Goal: Task Accomplishment & Management: Manage account settings

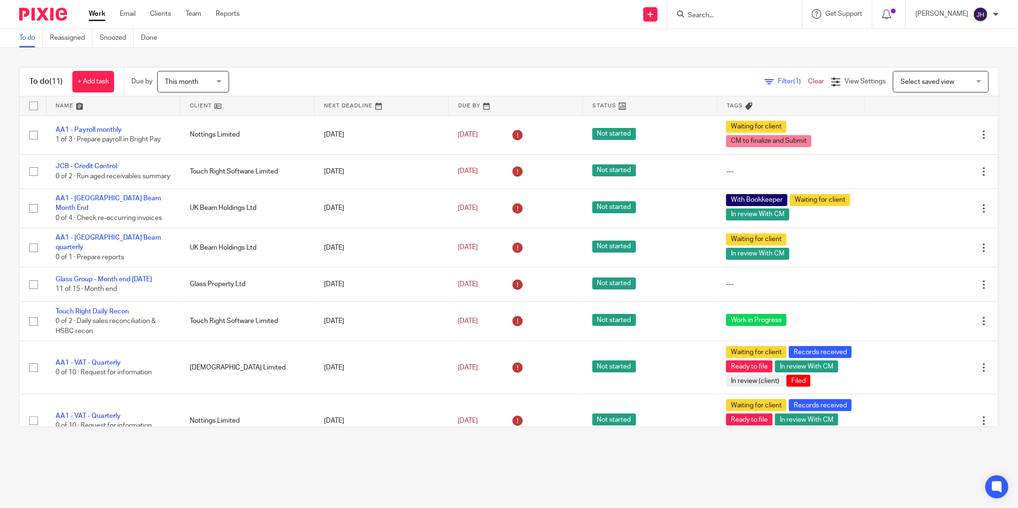
click at [737, 15] on input "Search" at bounding box center [730, 16] width 86 height 9
click at [737, 15] on input "l j" at bounding box center [730, 16] width 86 height 9
click at [721, 12] on input "lj" at bounding box center [730, 16] width 86 height 9
type input "lj"
click at [789, 10] on div "lj" at bounding box center [735, 14] width 134 height 28
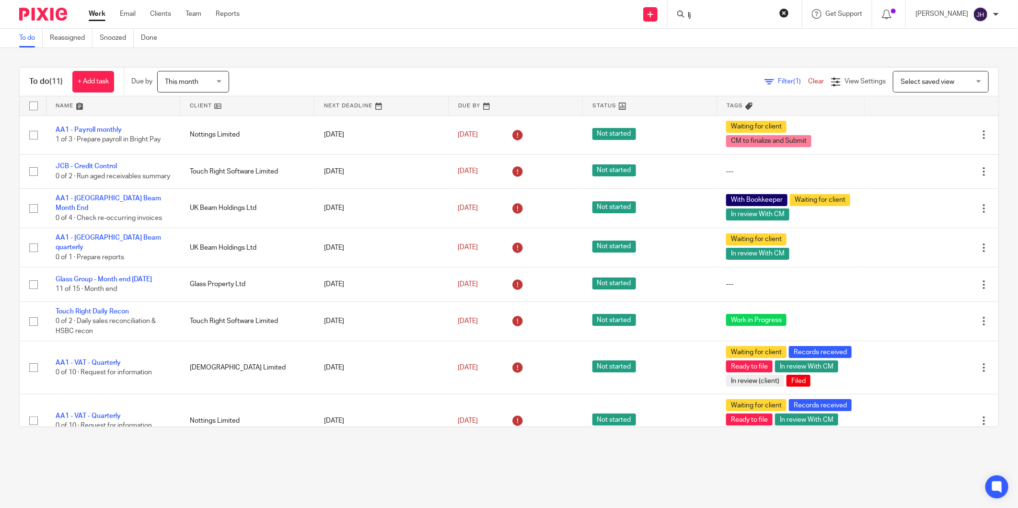
click at [779, 9] on button "reset" at bounding box center [784, 13] width 10 height 10
click at [708, 12] on input "Search" at bounding box center [730, 16] width 86 height 9
click at [736, 12] on input "inter" at bounding box center [730, 16] width 86 height 9
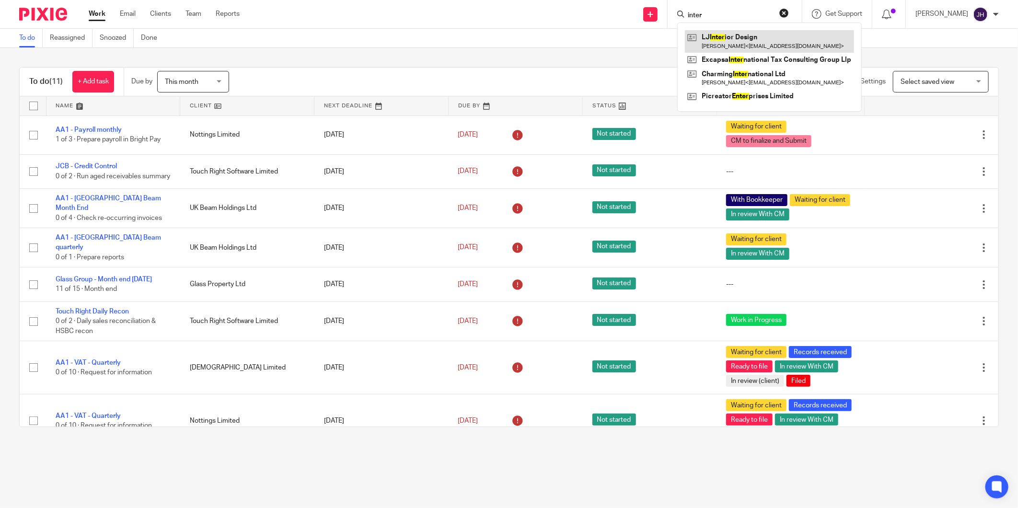
type input "inter"
click at [748, 39] on link at bounding box center [769, 41] width 169 height 22
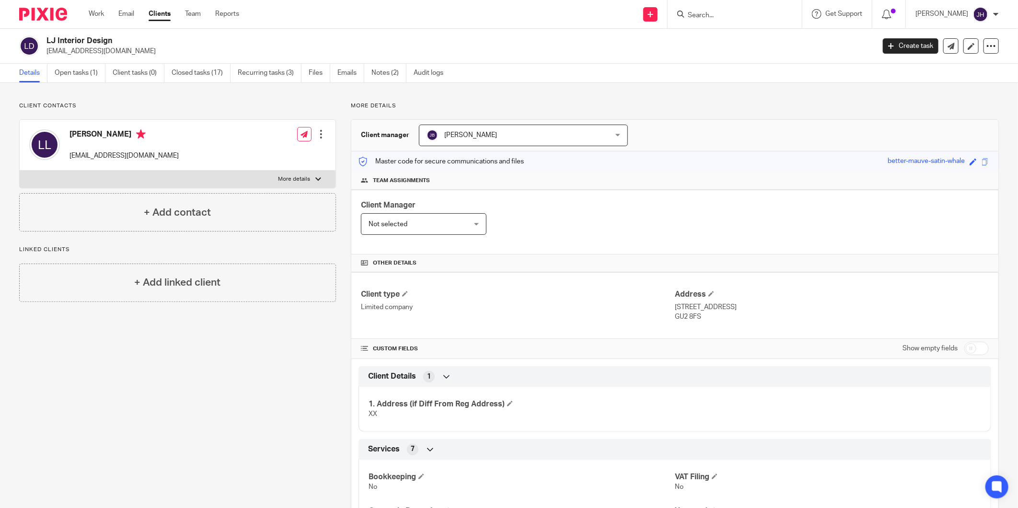
drag, startPoint x: 266, startPoint y: 387, endPoint x: 272, endPoint y: 367, distance: 20.8
click at [194, 72] on link "Closed tasks (17)" at bounding box center [201, 73] width 59 height 19
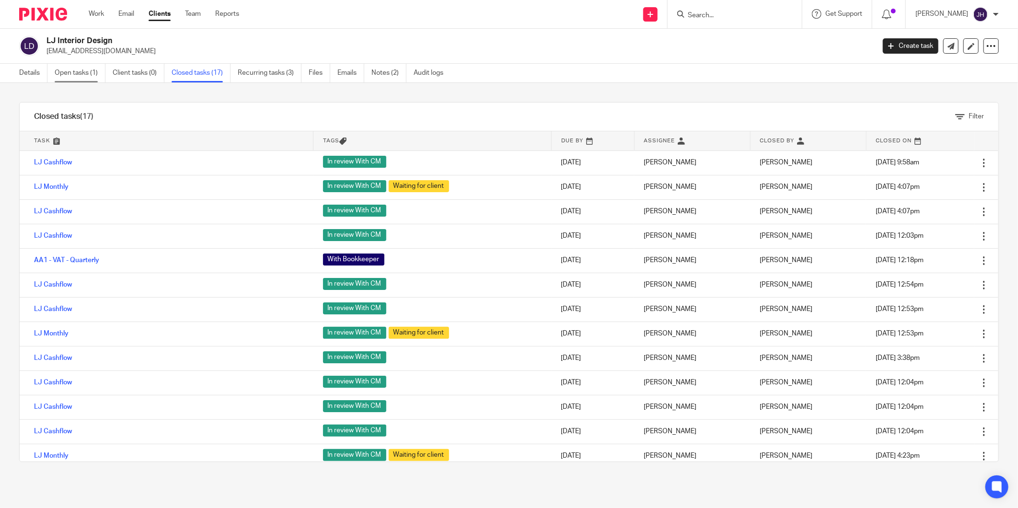
click at [79, 70] on link "Open tasks (1)" at bounding box center [80, 73] width 51 height 19
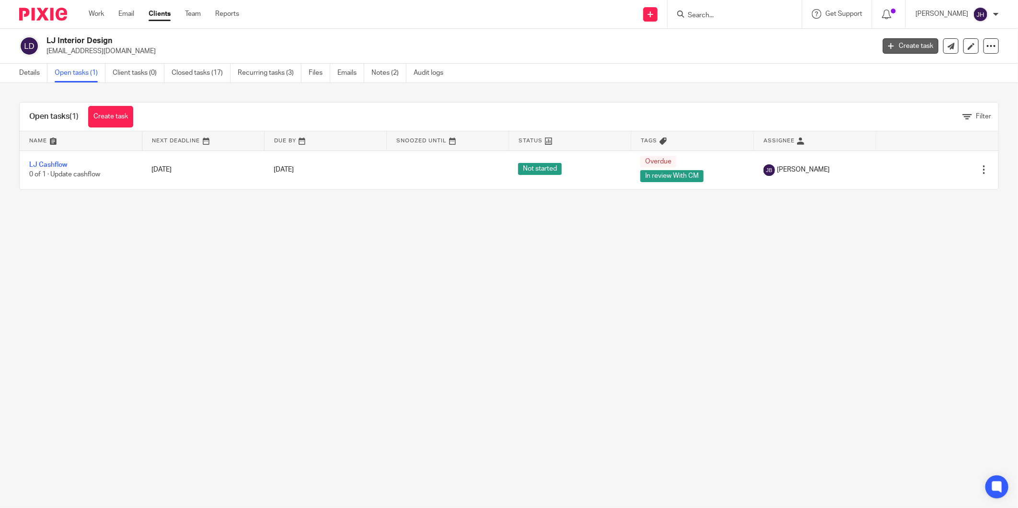
click at [888, 46] on icon at bounding box center [891, 46] width 6 height 6
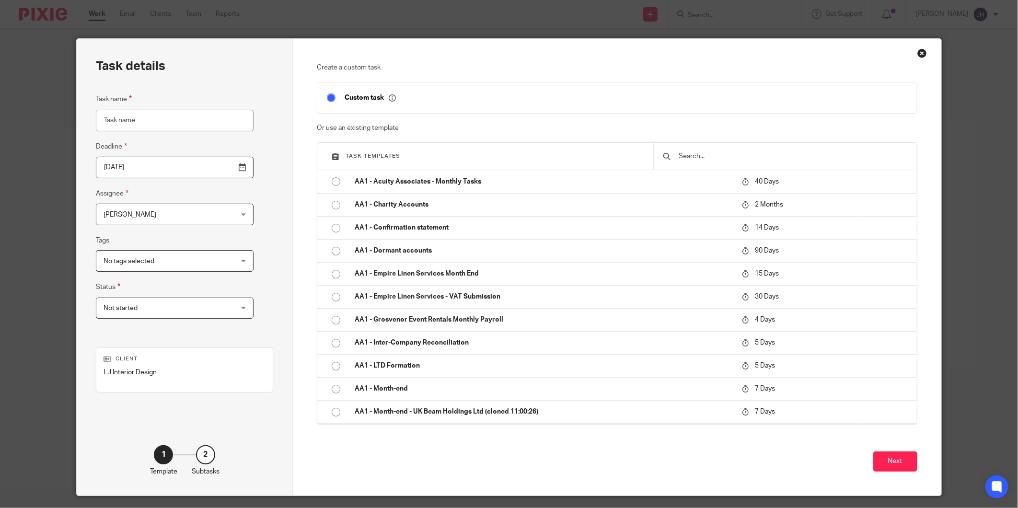
click at [175, 115] on input "Task name" at bounding box center [175, 121] width 158 height 22
type input "M"
type input "Weekly Tasks"
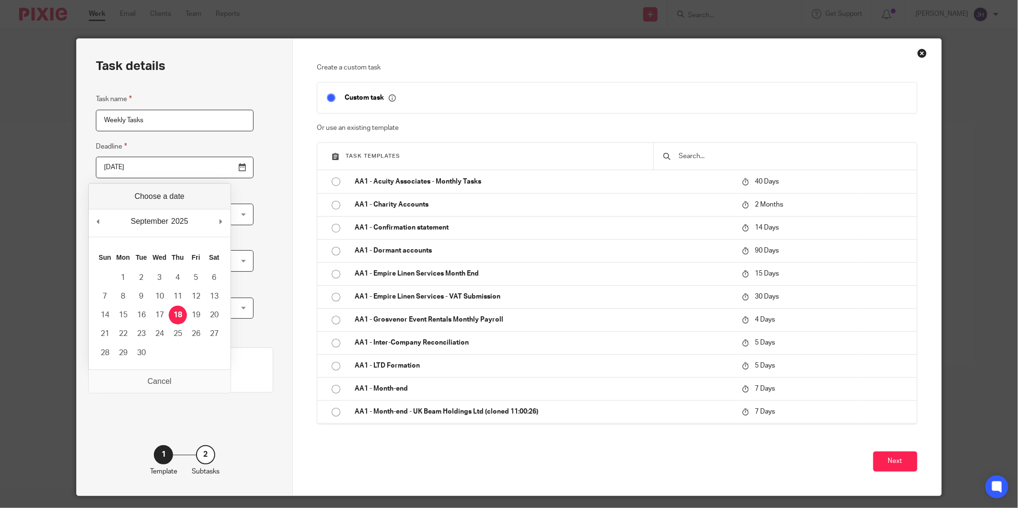
click at [219, 169] on input "[DATE]" at bounding box center [175, 168] width 158 height 22
type input "[DATE]"
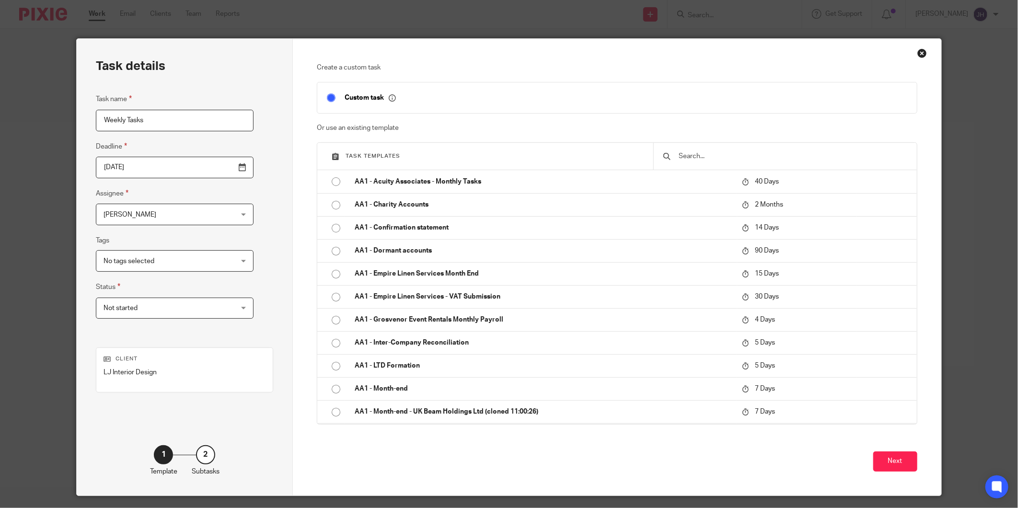
click at [211, 259] on div "No tags selected" at bounding box center [175, 261] width 158 height 22
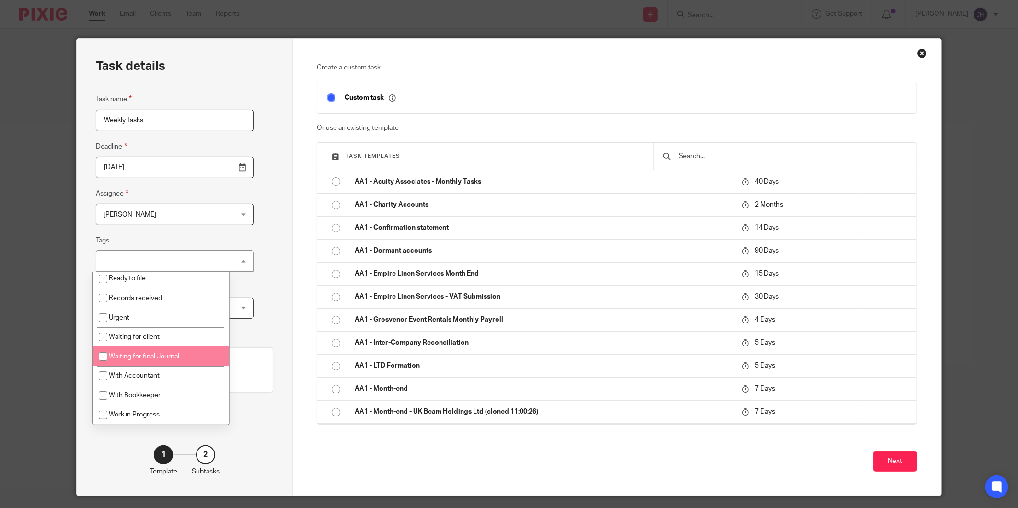
scroll to position [162, 0]
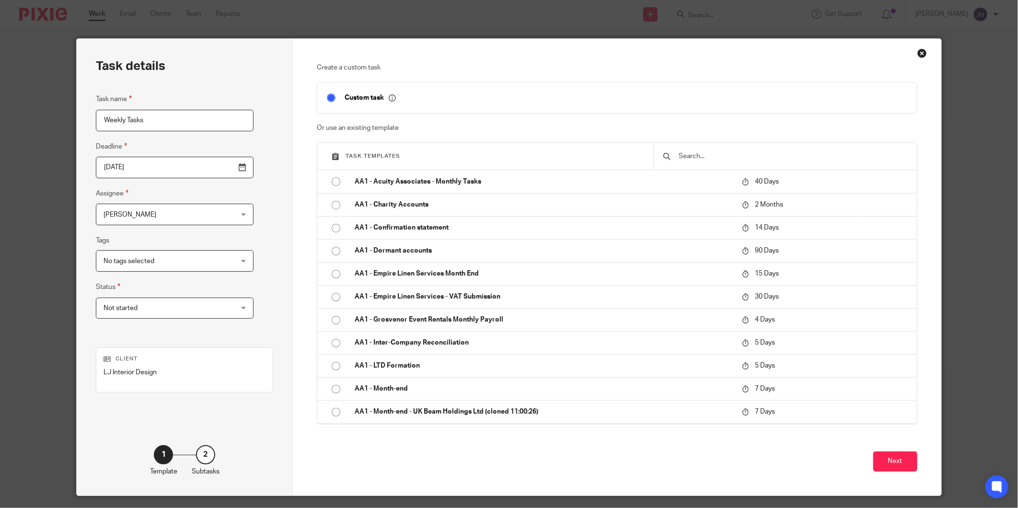
click at [278, 267] on div "Task details Task name Weekly Tasks Deadline 2025-09-14 Assignee Jacolene Hadia…" at bounding box center [185, 267] width 216 height 457
click at [212, 305] on div "Not started Not started" at bounding box center [175, 309] width 158 height 22
click at [278, 282] on div "Task details Task name Weekly Tasks Deadline 2025-09-14 Assignee Jacolene Hadia…" at bounding box center [185, 267] width 216 height 457
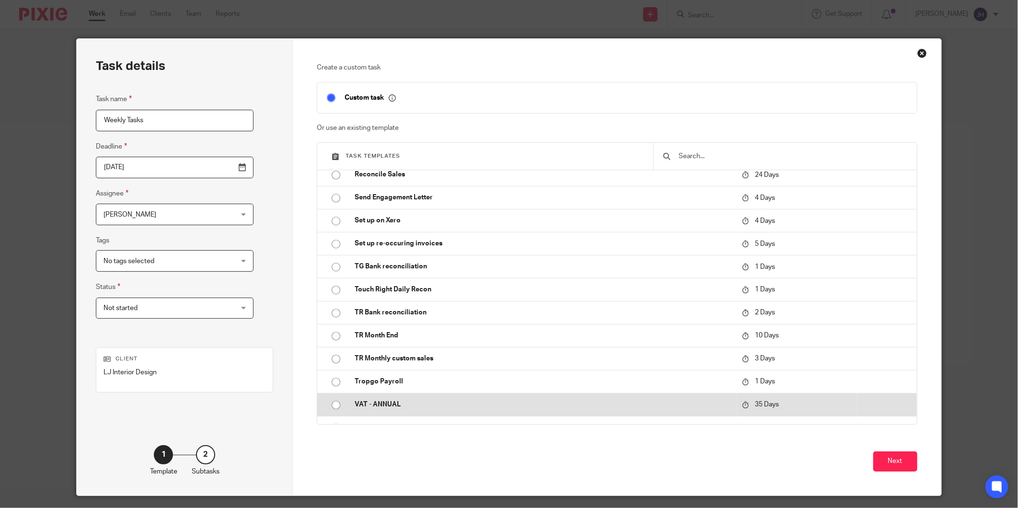
scroll to position [1700, 0]
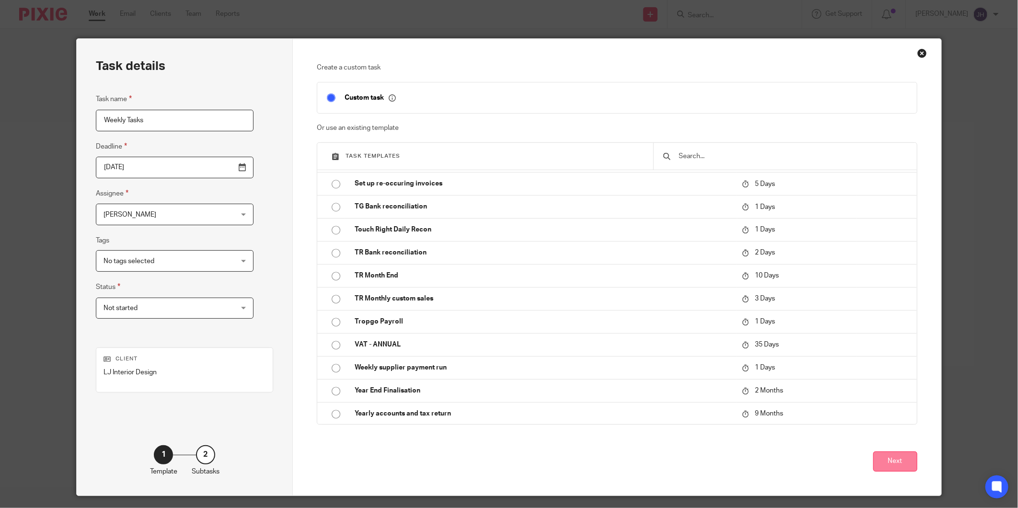
click at [895, 463] on button "Next" at bounding box center [895, 461] width 44 height 21
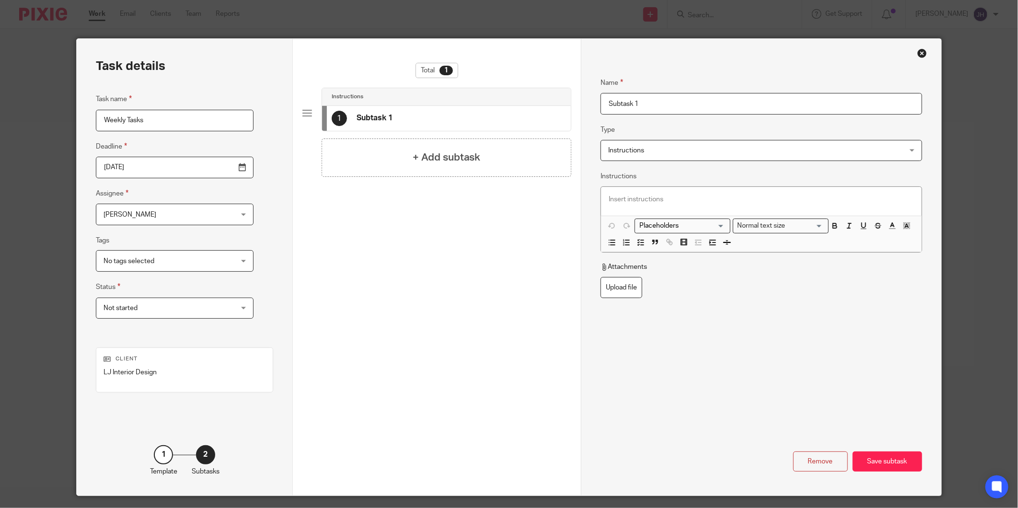
drag, startPoint x: 669, startPoint y: 107, endPoint x: 571, endPoint y: 99, distance: 98.1
click at [571, 99] on div "Task details Task name Weekly Tasks Deadline 2025-09-14 Assignee Jacolene Hadia…" at bounding box center [509, 267] width 864 height 457
type input "Bank reconciliations weekly"
click at [664, 160] on span "Instructions" at bounding box center [733, 150] width 251 height 20
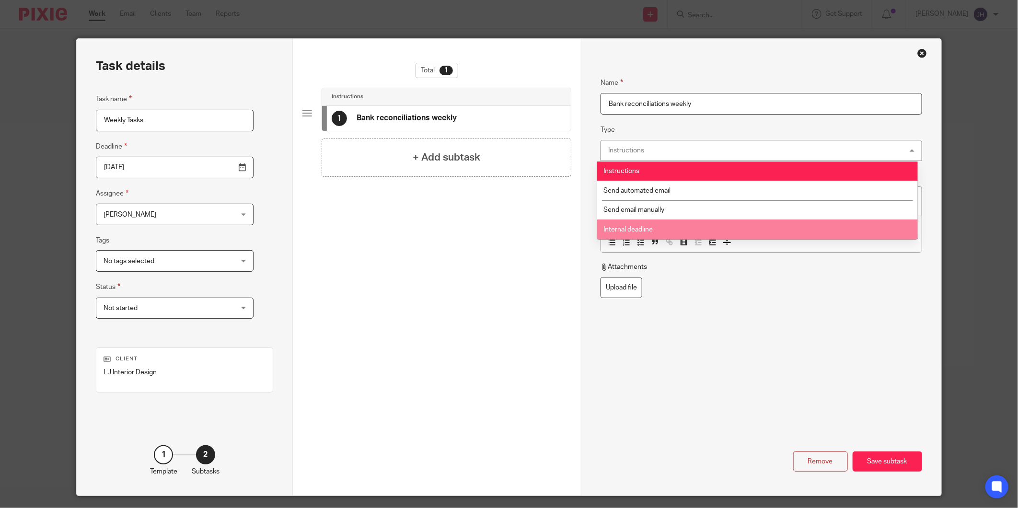
click at [700, 278] on fieldset "Attachments Upload file" at bounding box center [760, 280] width 321 height 36
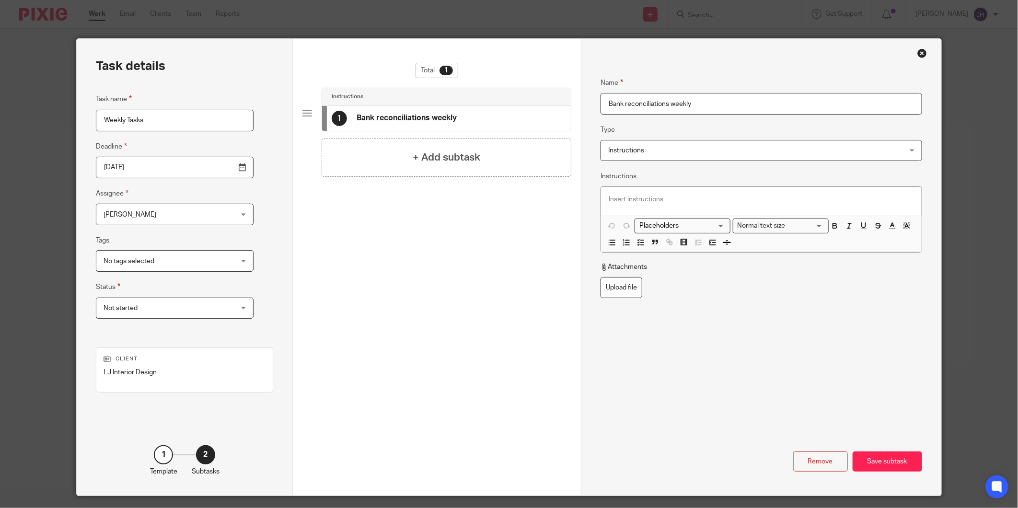
click at [689, 199] on p at bounding box center [761, 200] width 305 height 10
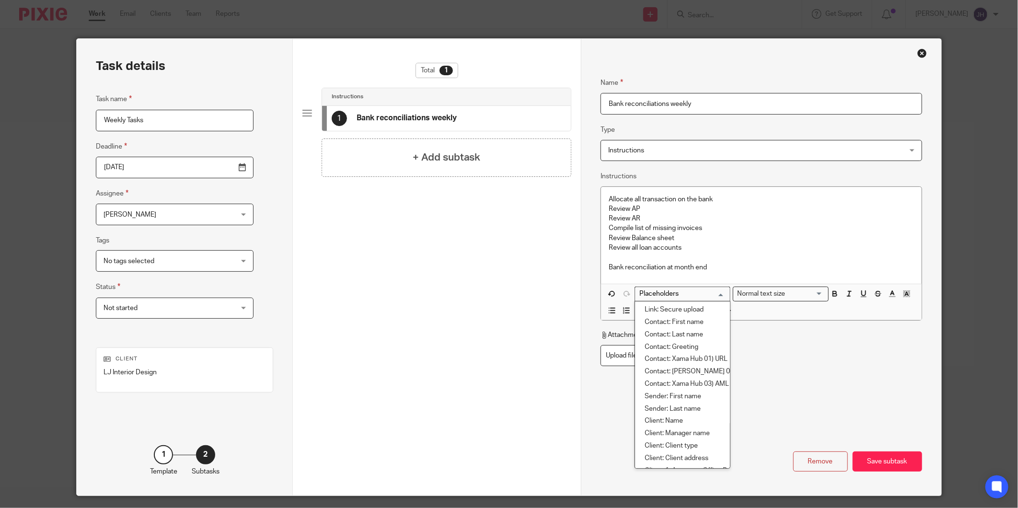
click at [719, 294] on input "Search for option" at bounding box center [680, 294] width 89 height 10
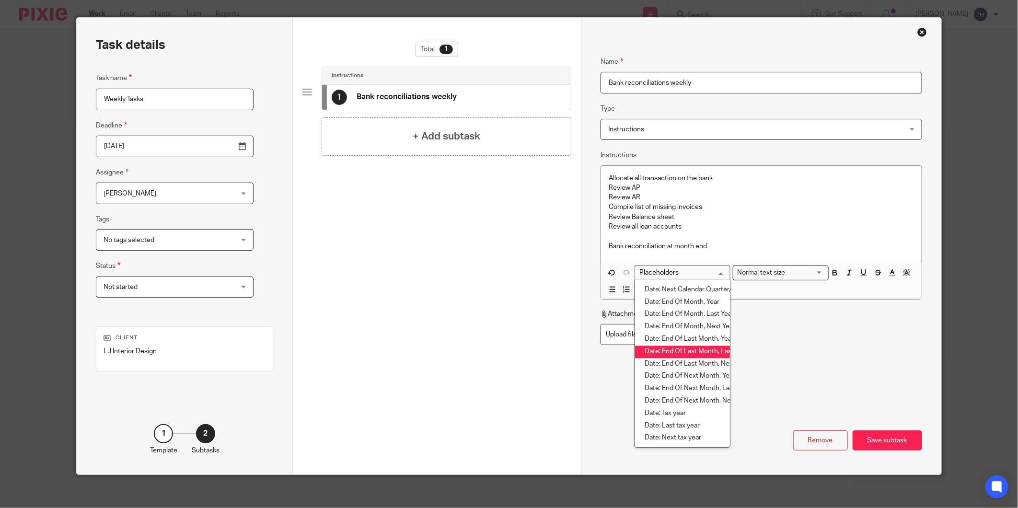
scroll to position [26, 0]
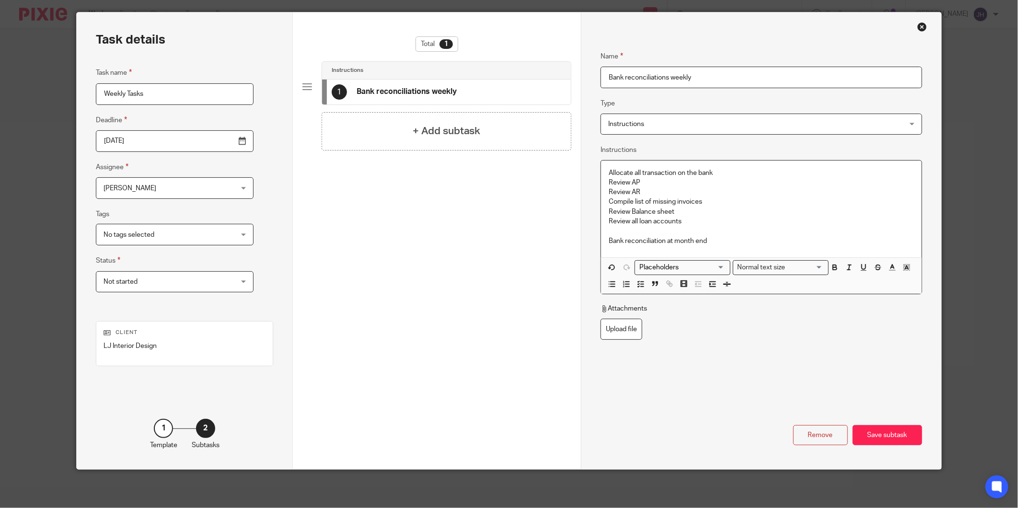
click at [772, 197] on p "Compile list of missing invoices" at bounding box center [761, 202] width 305 height 10
click at [604, 183] on div "Allocate all transaction on the bank Review AP Review AR Compile list of missin…" at bounding box center [761, 209] width 320 height 97
click at [904, 267] on icon "button" at bounding box center [906, 267] width 9 height 9
click at [904, 268] on icon "button" at bounding box center [906, 267] width 9 height 9
click at [680, 286] on icon "button" at bounding box center [684, 283] width 9 height 9
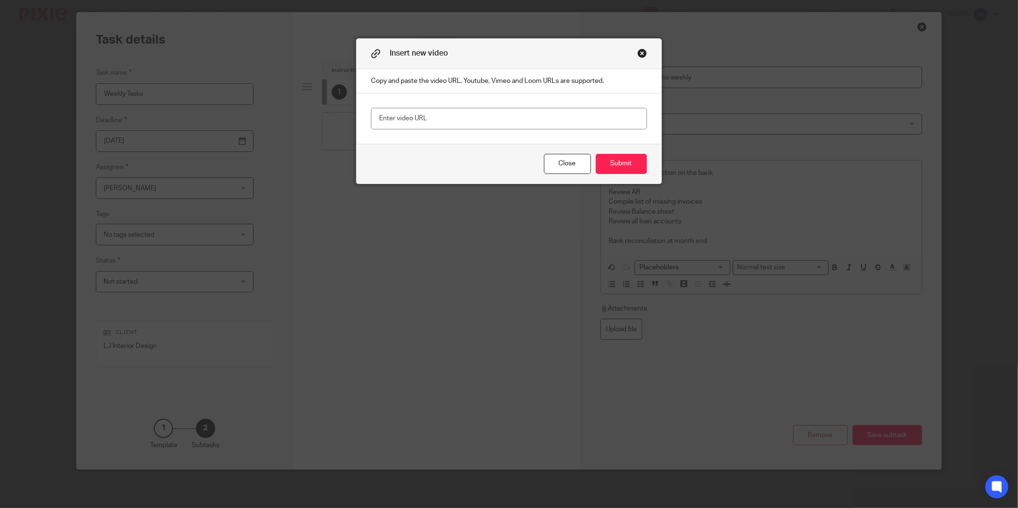
click at [638, 49] on button "Close modal" at bounding box center [642, 53] width 10 height 10
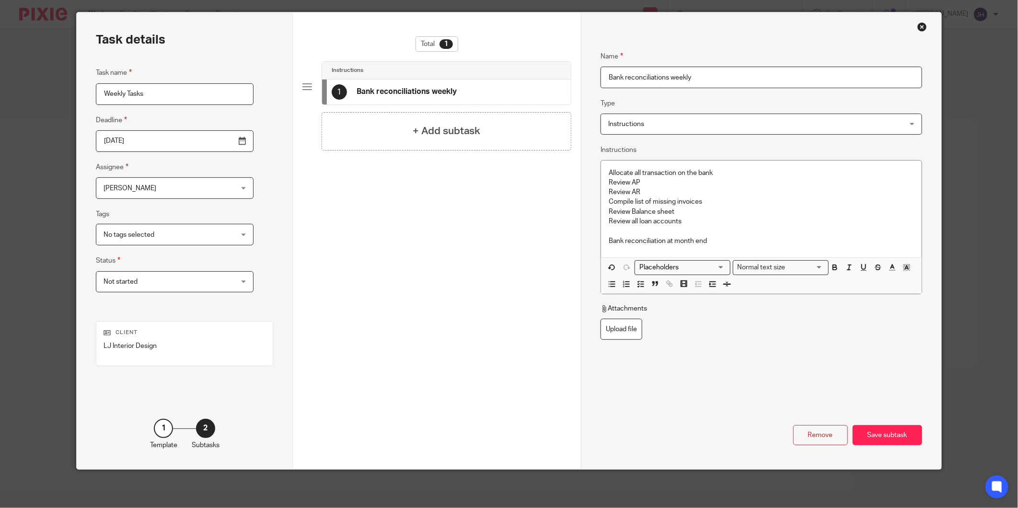
scroll to position [0, 0]
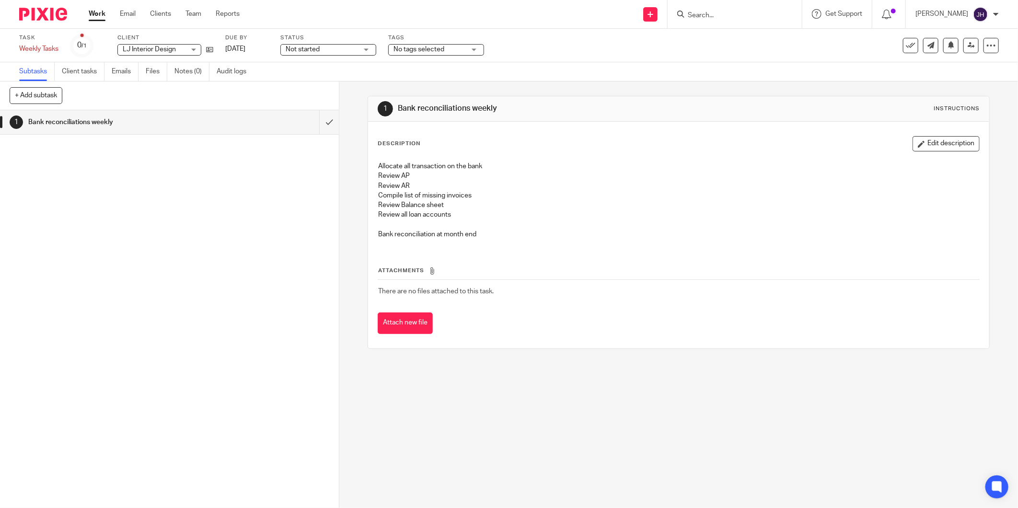
click at [193, 125] on h1 "Bank reconciliations weekly" at bounding box center [122, 122] width 188 height 14
click at [986, 44] on icon at bounding box center [991, 46] width 10 height 10
click at [949, 98] on link "Advanced task editor" at bounding box center [947, 97] width 63 height 7
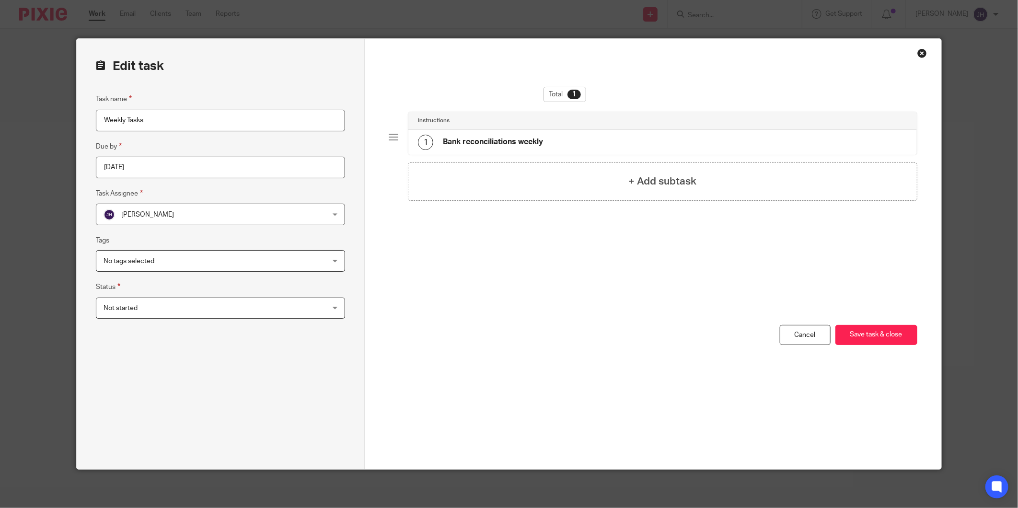
click at [459, 138] on h4 "Bank reconciliations weekly" at bounding box center [493, 142] width 100 height 10
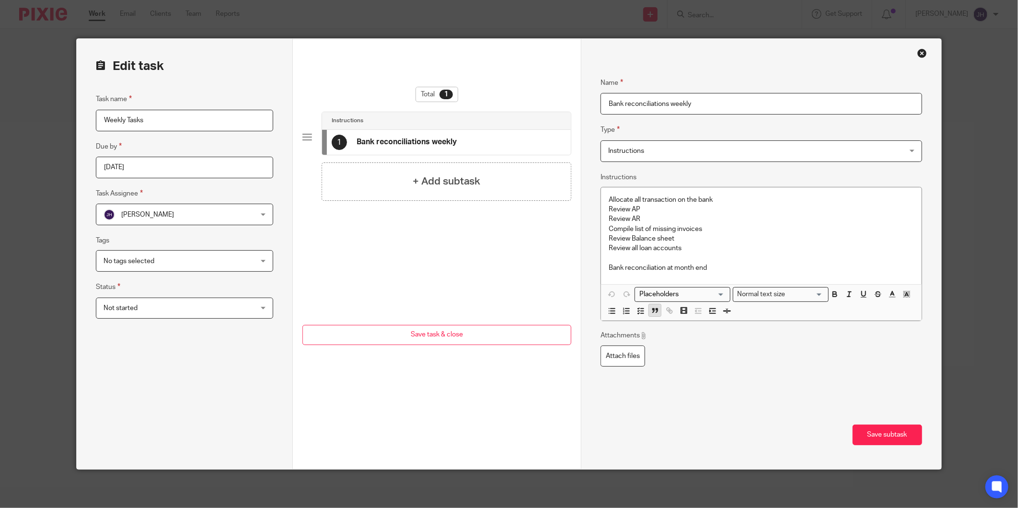
click at [653, 312] on icon "button" at bounding box center [653, 311] width 1 height 2
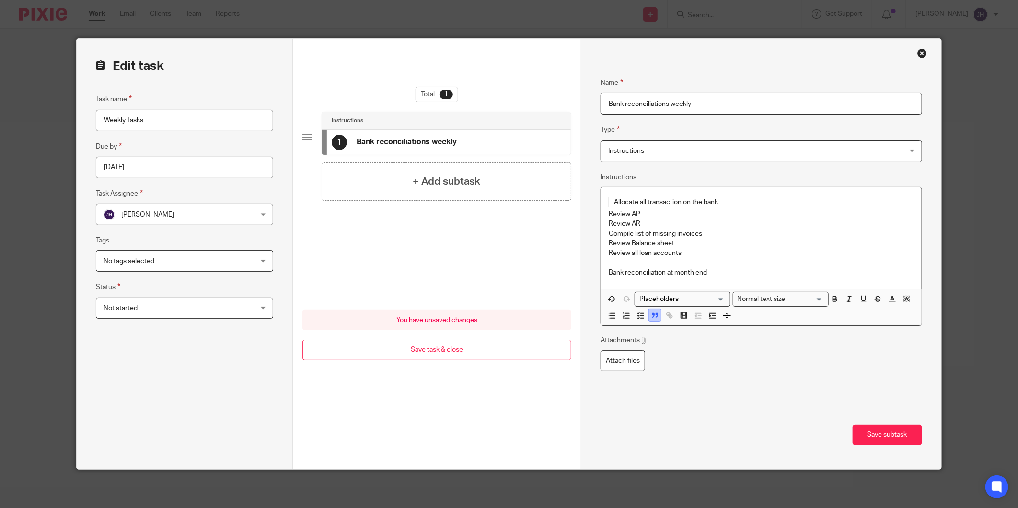
click at [651, 312] on icon "button" at bounding box center [655, 315] width 9 height 9
click at [652, 312] on icon "button" at bounding box center [655, 310] width 9 height 9
click at [609, 216] on p "Review AP" at bounding box center [761, 214] width 305 height 10
click at [651, 318] on icon "button" at bounding box center [655, 315] width 9 height 9
click at [602, 229] on div "Allocate all transaction on the bank Review AP Review AR Compile list of missin…" at bounding box center [761, 239] width 320 height 104
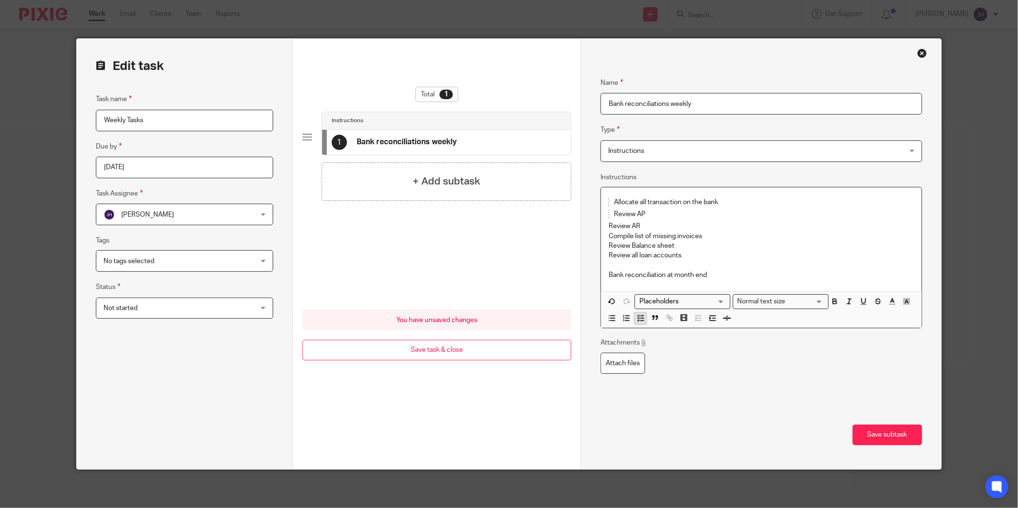
click at [641, 318] on line "button" at bounding box center [642, 318] width 3 height 0
click at [609, 212] on blockquote "Review AP" at bounding box center [752, 214] width 286 height 10
click at [656, 320] on rect "button" at bounding box center [656, 320] width 1 height 1
click at [636, 322] on icon "button" at bounding box center [640, 320] width 9 height 9
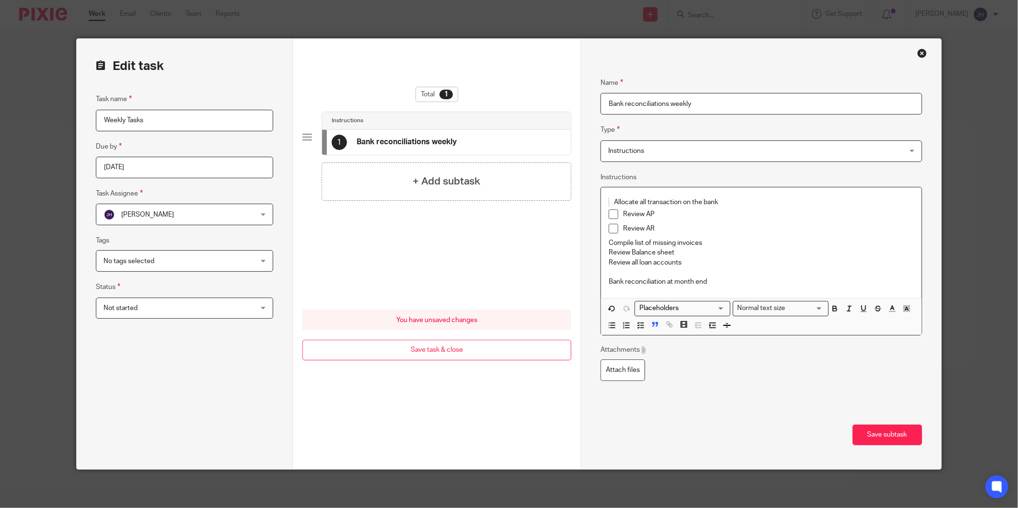
click at [614, 202] on p "Allocate all transaction on the bank" at bounding box center [754, 202] width 280 height 10
drag, startPoint x: 652, startPoint y: 323, endPoint x: 640, endPoint y: 329, distance: 13.7
click at [656, 323] on rect "button" at bounding box center [656, 323] width 1 height 1
click at [638, 319] on icon "button" at bounding box center [640, 320] width 9 height 9
click at [601, 244] on div "Allocate all transaction on the bank Review AP Review AR Compile list of missin…" at bounding box center [761, 242] width 320 height 111
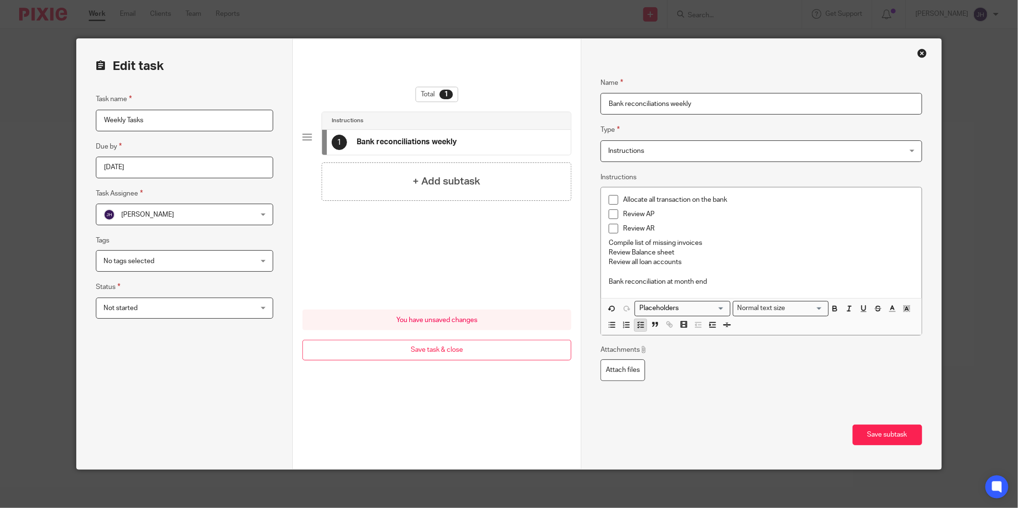
click at [640, 323] on icon "button" at bounding box center [640, 325] width 9 height 9
click at [604, 259] on div "Allocate all transaction on the bank Review AP Review AR Compile list of missin…" at bounding box center [761, 244] width 320 height 115
click at [636, 333] on icon "button" at bounding box center [640, 329] width 9 height 9
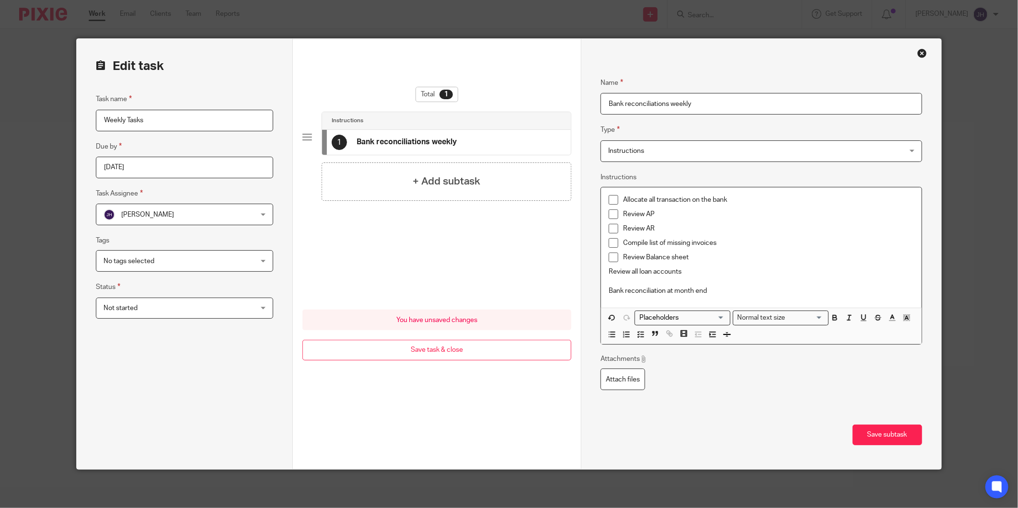
click at [604, 274] on div "Allocate all transaction on the bank Review AP Review AR Compile list of missin…" at bounding box center [761, 247] width 320 height 120
click at [636, 334] on icon "button" at bounding box center [640, 334] width 9 height 9
click at [601, 296] on div "Allocate all transaction on the bank Review AP Review AR Compile list of missin…" at bounding box center [761, 249] width 320 height 125
click at [636, 341] on icon "button" at bounding box center [640, 339] width 9 height 9
click at [813, 324] on input "Search for option" at bounding box center [805, 327] width 35 height 10
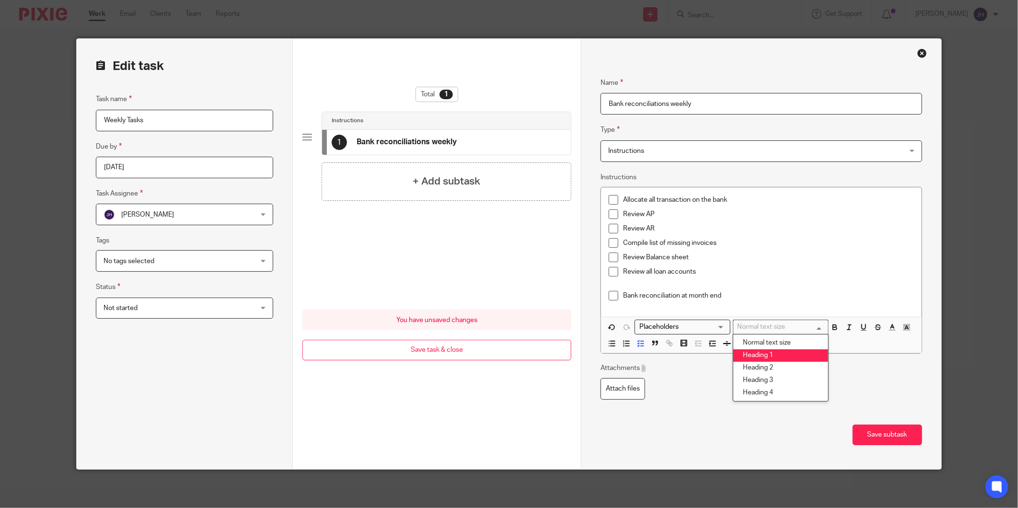
click at [770, 356] on li "Heading 1" at bounding box center [780, 355] width 95 height 12
click at [879, 154] on div "Instructions Instructions" at bounding box center [760, 151] width 321 height 22
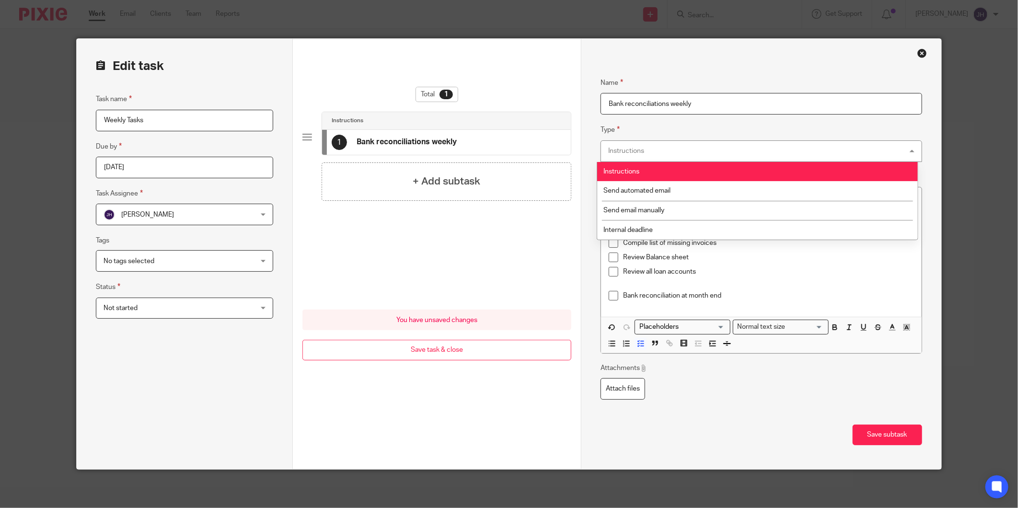
click at [879, 154] on div "Instructions Instructions" at bounding box center [760, 151] width 321 height 22
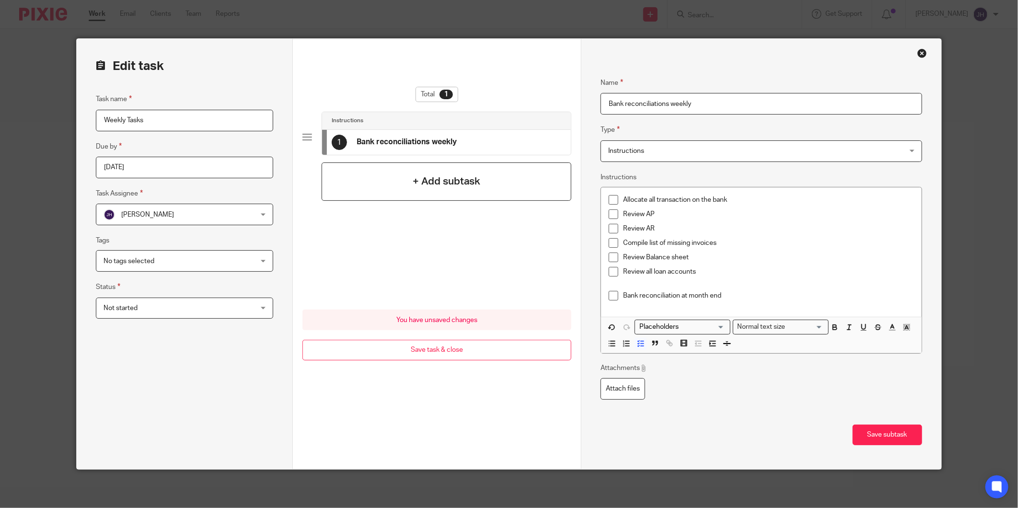
click at [395, 183] on div "+ Add subtask" at bounding box center [447, 181] width 250 height 38
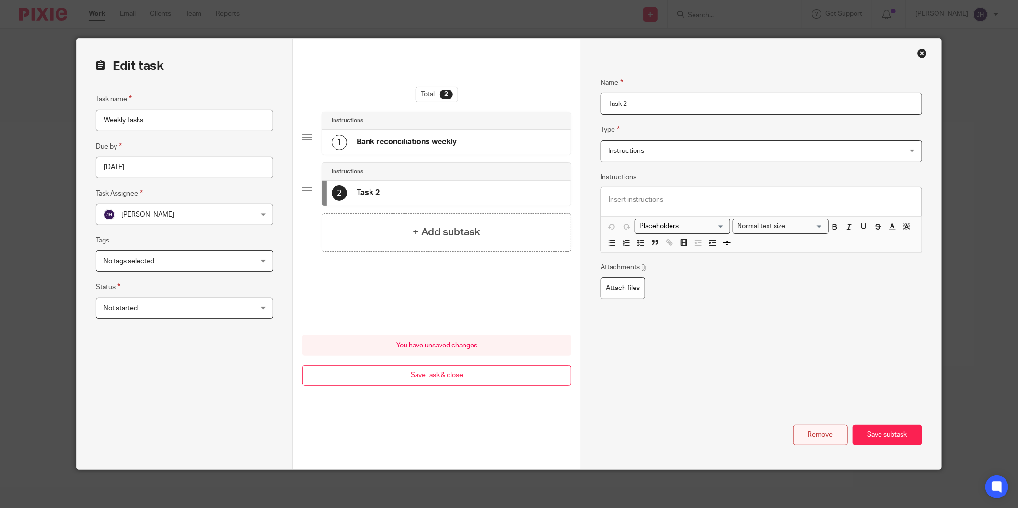
click at [818, 436] on button "Remove" at bounding box center [820, 435] width 55 height 21
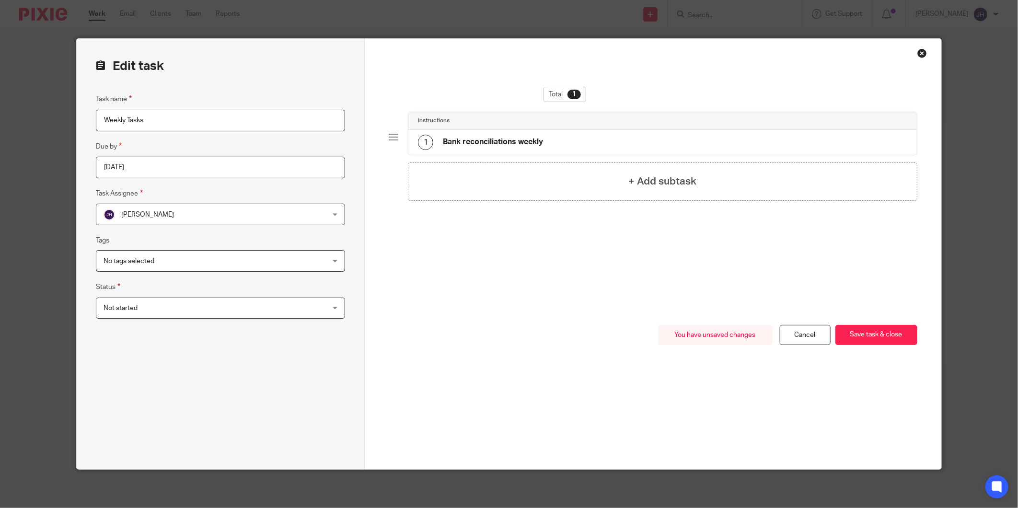
click at [236, 166] on input "2025-09-13" at bounding box center [220, 168] width 249 height 22
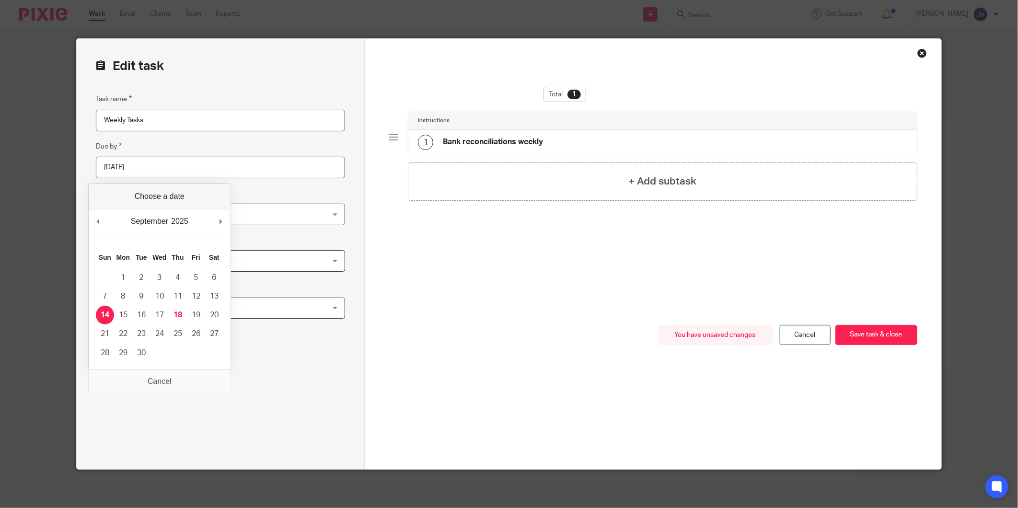
click at [236, 166] on input "2025-09-13" at bounding box center [220, 168] width 249 height 22
click at [873, 335] on button "Save task & close" at bounding box center [876, 335] width 82 height 21
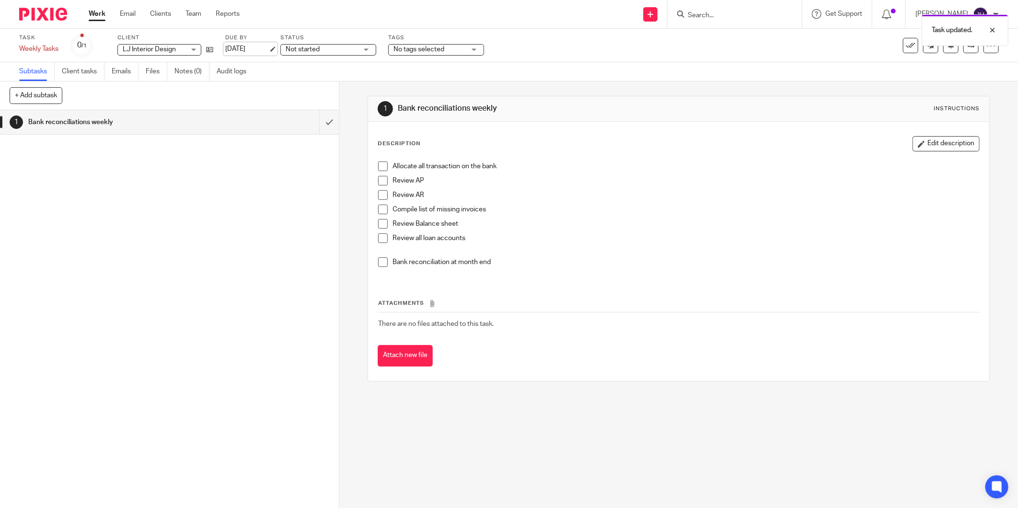
click at [261, 46] on link "[DATE]" at bounding box center [246, 49] width 43 height 10
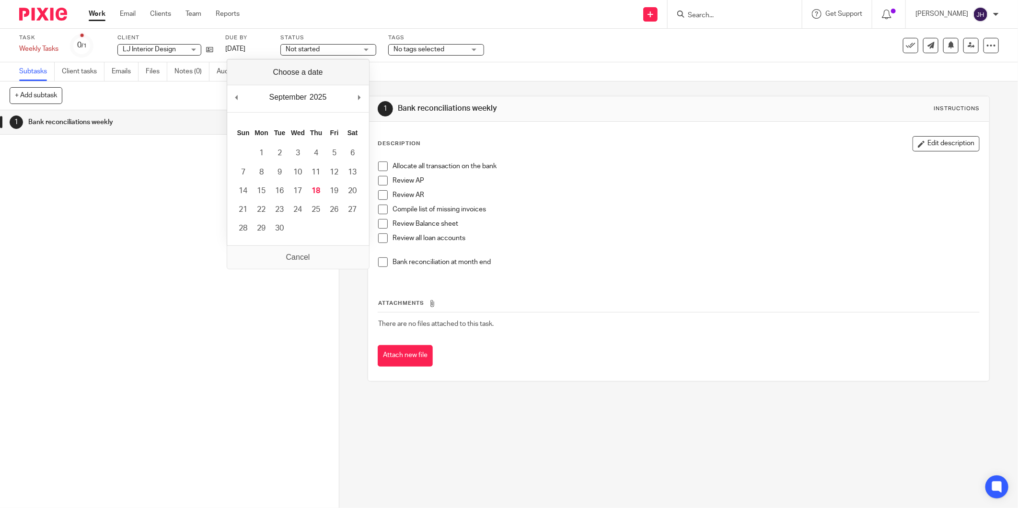
drag, startPoint x: 525, startPoint y: 47, endPoint x: 515, endPoint y: 48, distance: 10.1
click at [527, 48] on div "Task Weekly Tasks Save Weekly Tasks 0 /1 Client LJ Interior Design LJ Interior …" at bounding box center [427, 45] width 816 height 23
click at [986, 46] on icon at bounding box center [991, 46] width 10 height 10
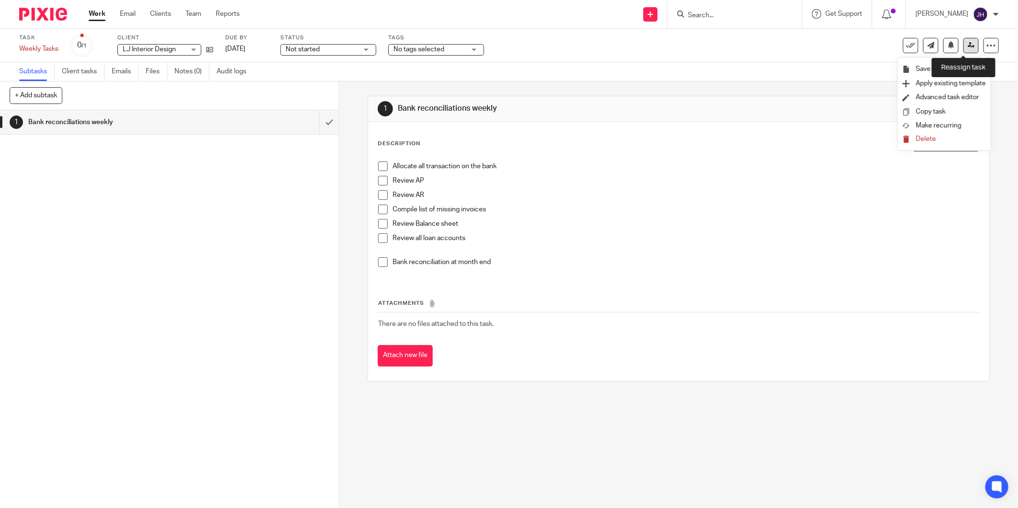
click at [968, 45] on icon at bounding box center [971, 45] width 7 height 7
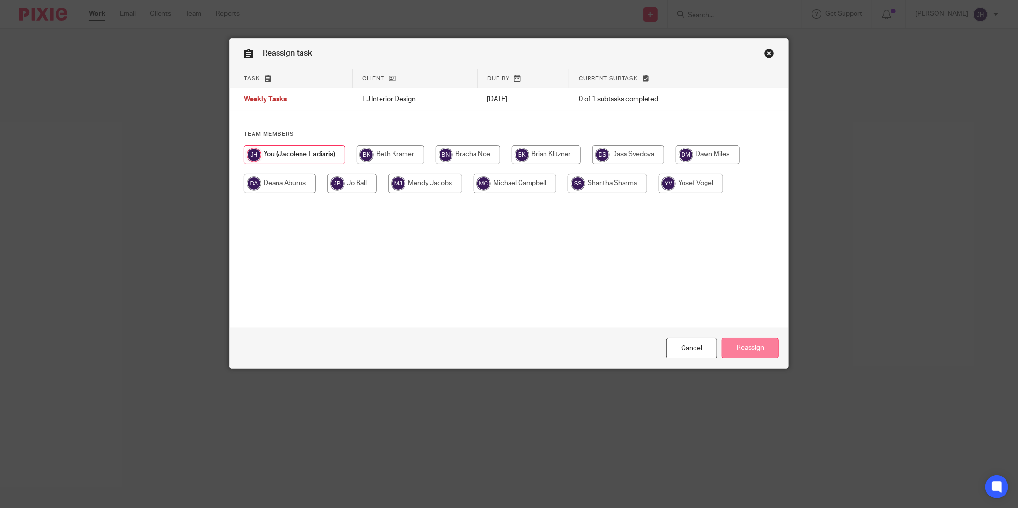
click at [762, 347] on input "Reassign" at bounding box center [750, 348] width 57 height 21
